Goal: Download file/media

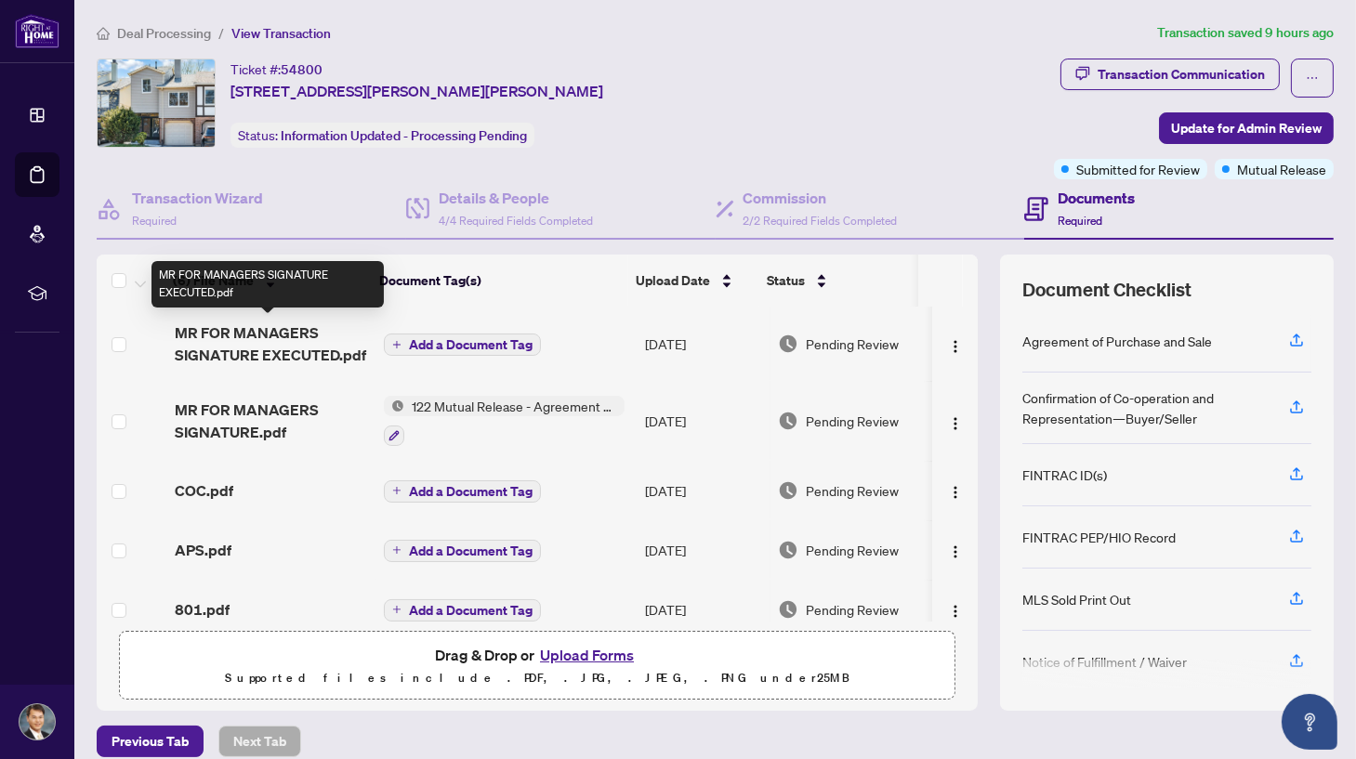
click at [297, 344] on span "MR FOR MANAGERS SIGNATURE EXECUTED.pdf" at bounding box center [272, 344] width 194 height 45
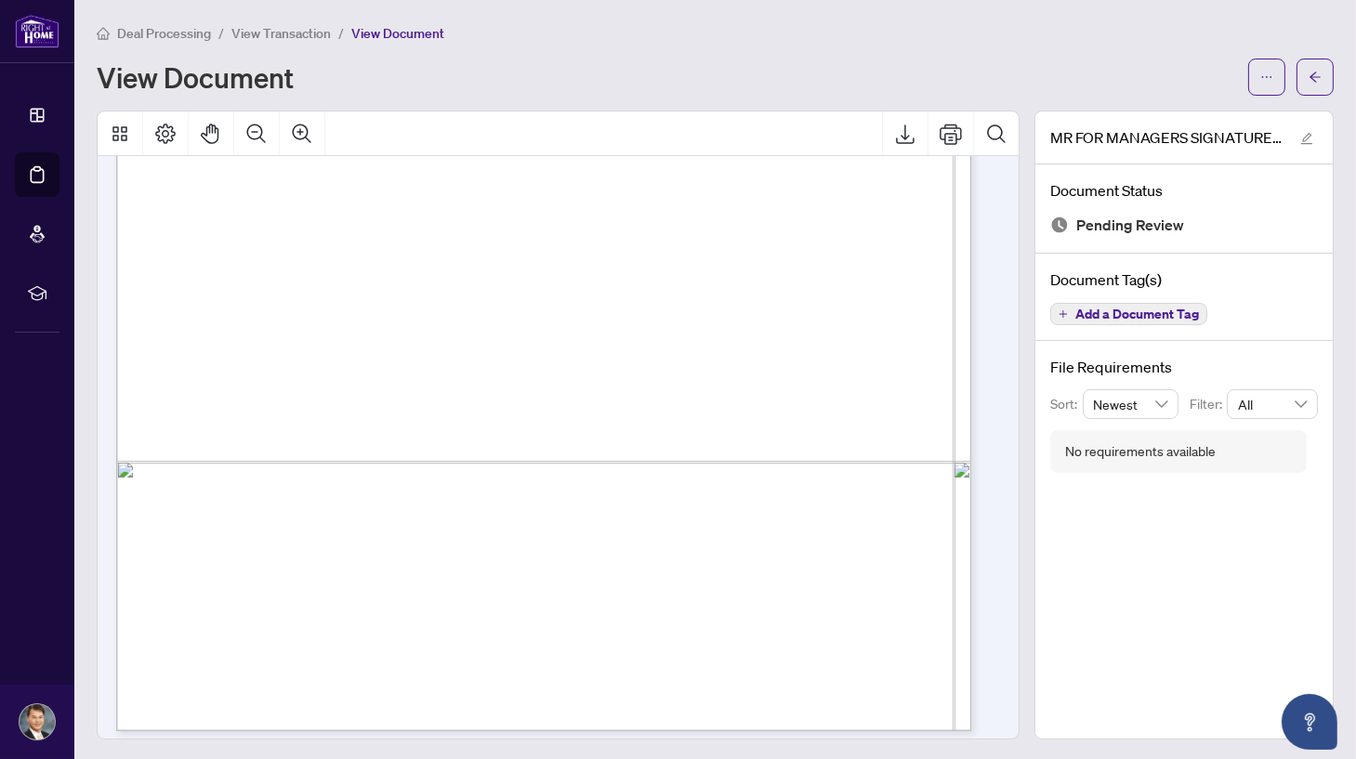
scroll to position [575, 0]
click at [939, 133] on icon "Print" at bounding box center [950, 134] width 22 height 22
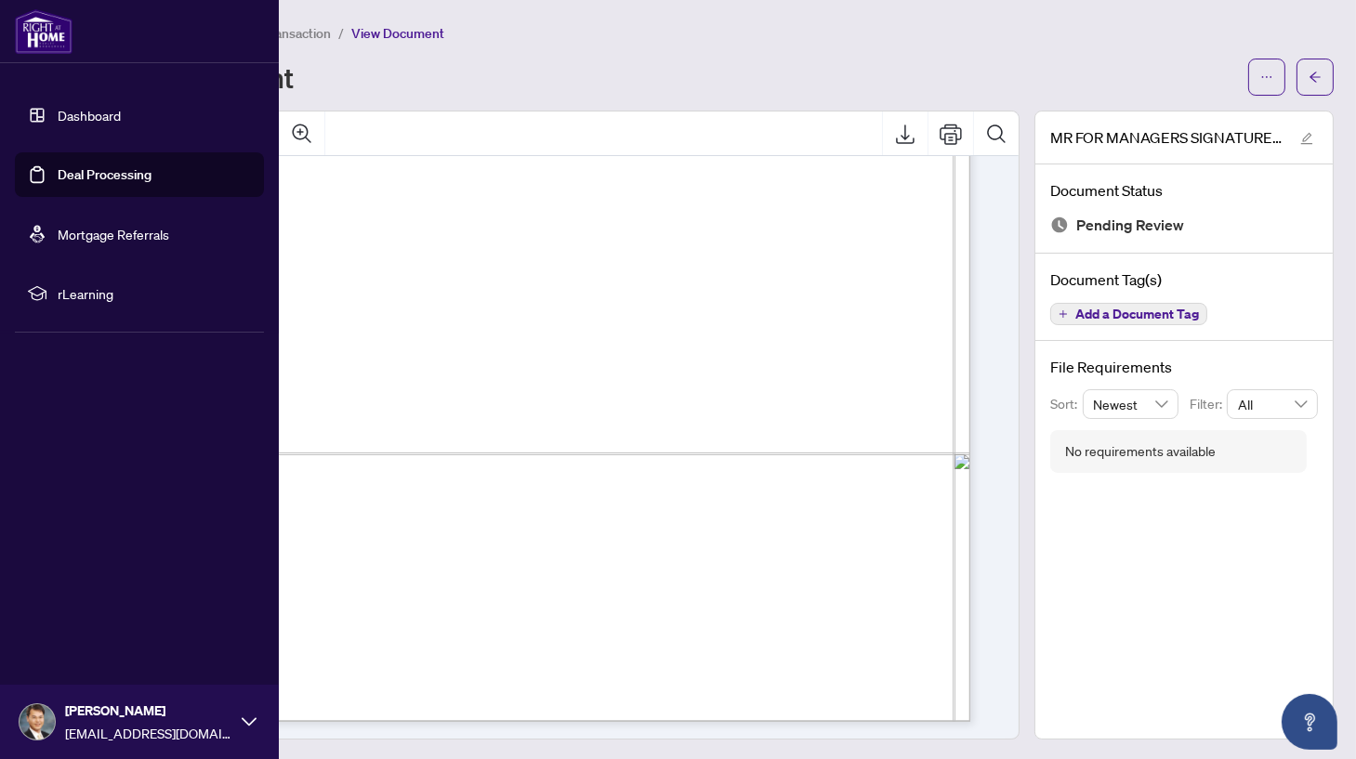
click at [40, 715] on img at bounding box center [37, 721] width 35 height 35
click at [85, 612] on span "Logout" at bounding box center [75, 612] width 42 height 30
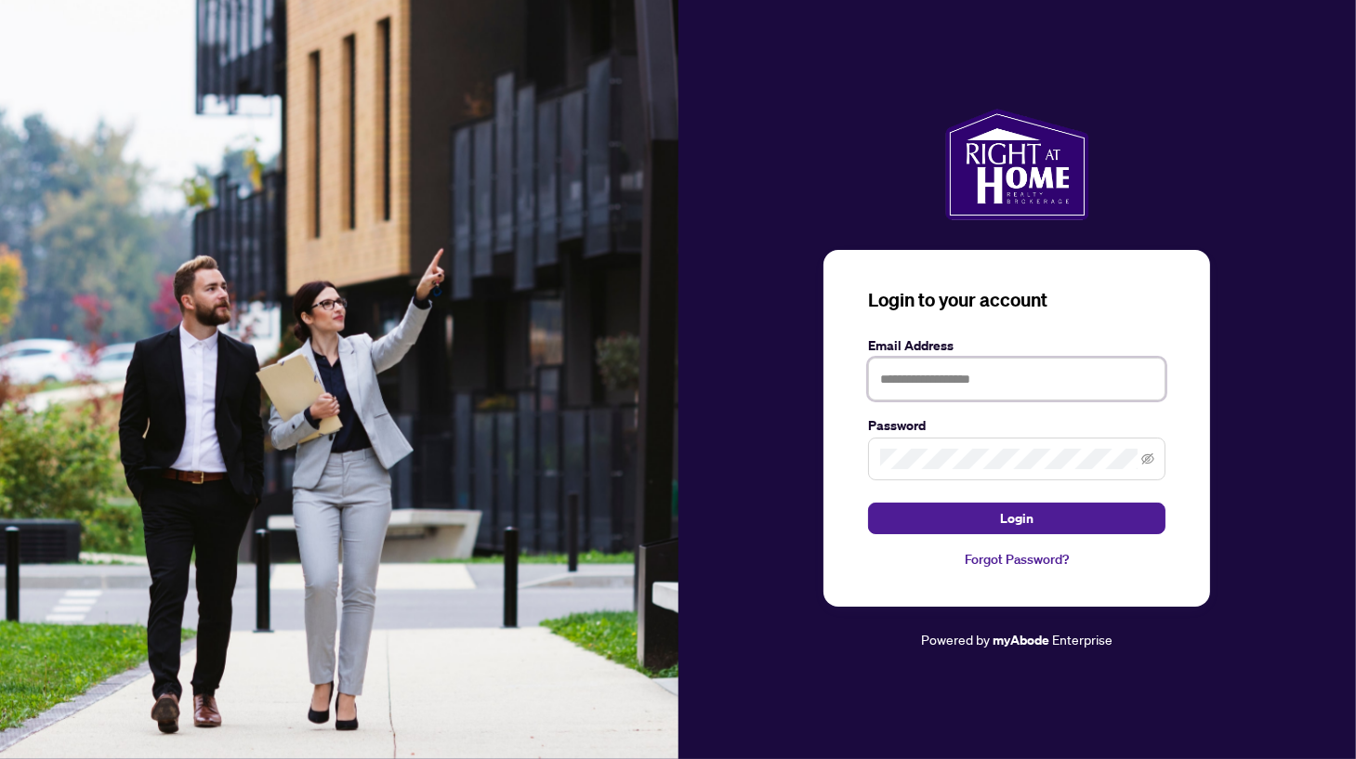
type input "**********"
